Goal: Information Seeking & Learning: Learn about a topic

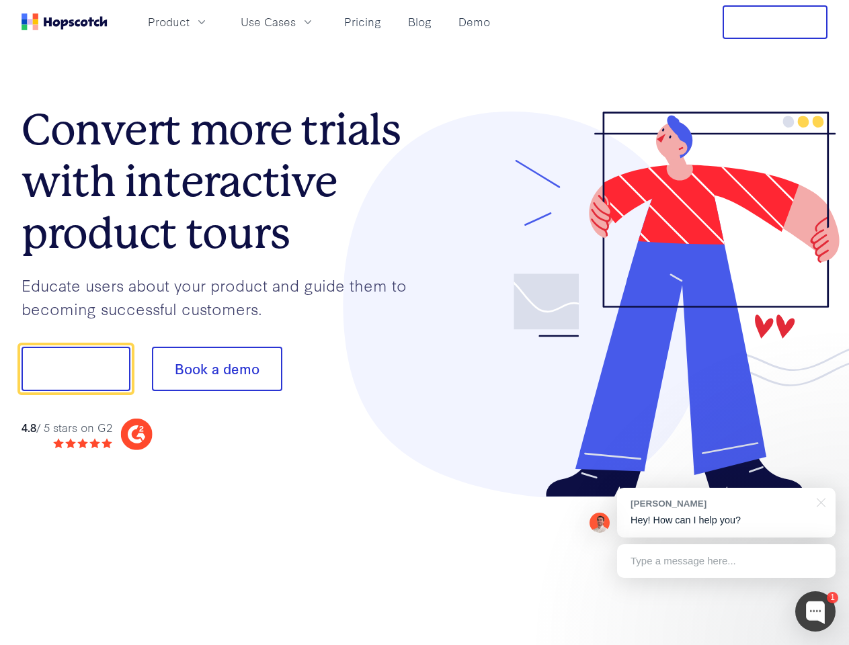
click at [425, 323] on div at bounding box center [626, 305] width 403 height 386
click at [189, 22] on span "Product" at bounding box center [169, 21] width 42 height 17
click at [296, 22] on span "Use Cases" at bounding box center [268, 21] width 55 height 17
click at [775, 22] on button "Free Trial" at bounding box center [774, 22] width 105 height 34
click at [75, 369] on button "Show me!" at bounding box center [76, 369] width 109 height 44
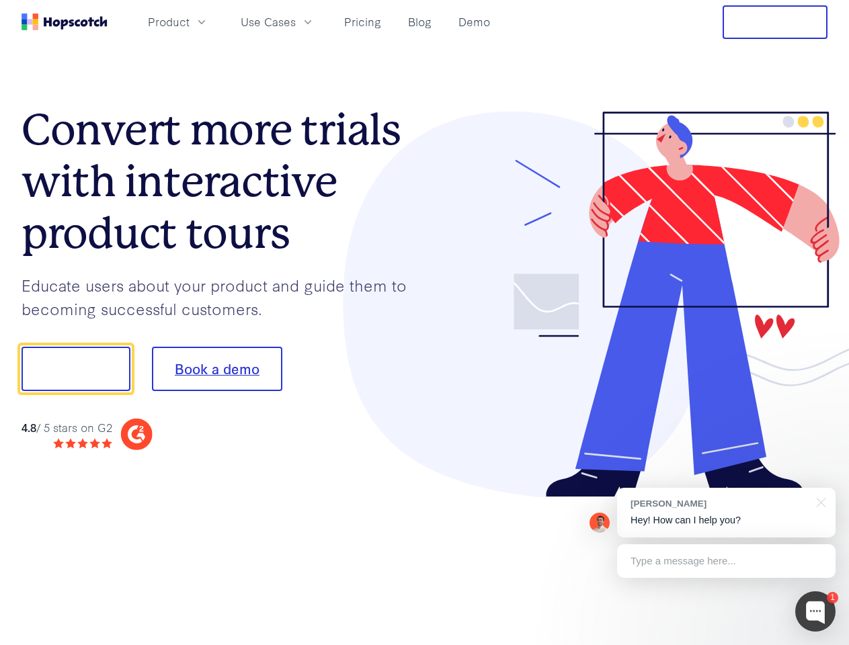
click at [216, 369] on button "Book a demo" at bounding box center [217, 369] width 130 height 44
click at [815, 611] on div at bounding box center [815, 611] width 40 height 40
click at [726, 513] on div "[PERSON_NAME] Hey! How can I help you?" at bounding box center [726, 513] width 218 height 50
click at [818, 501] on div at bounding box center [709, 367] width 252 height 448
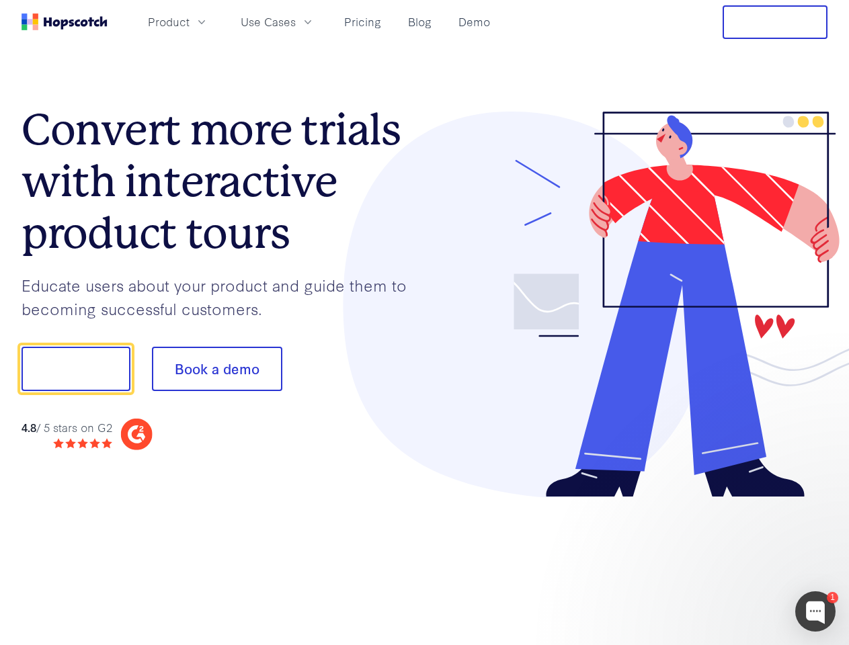
click at [726, 561] on div at bounding box center [709, 367] width 252 height 448
